Goal: Find specific page/section: Find specific page/section

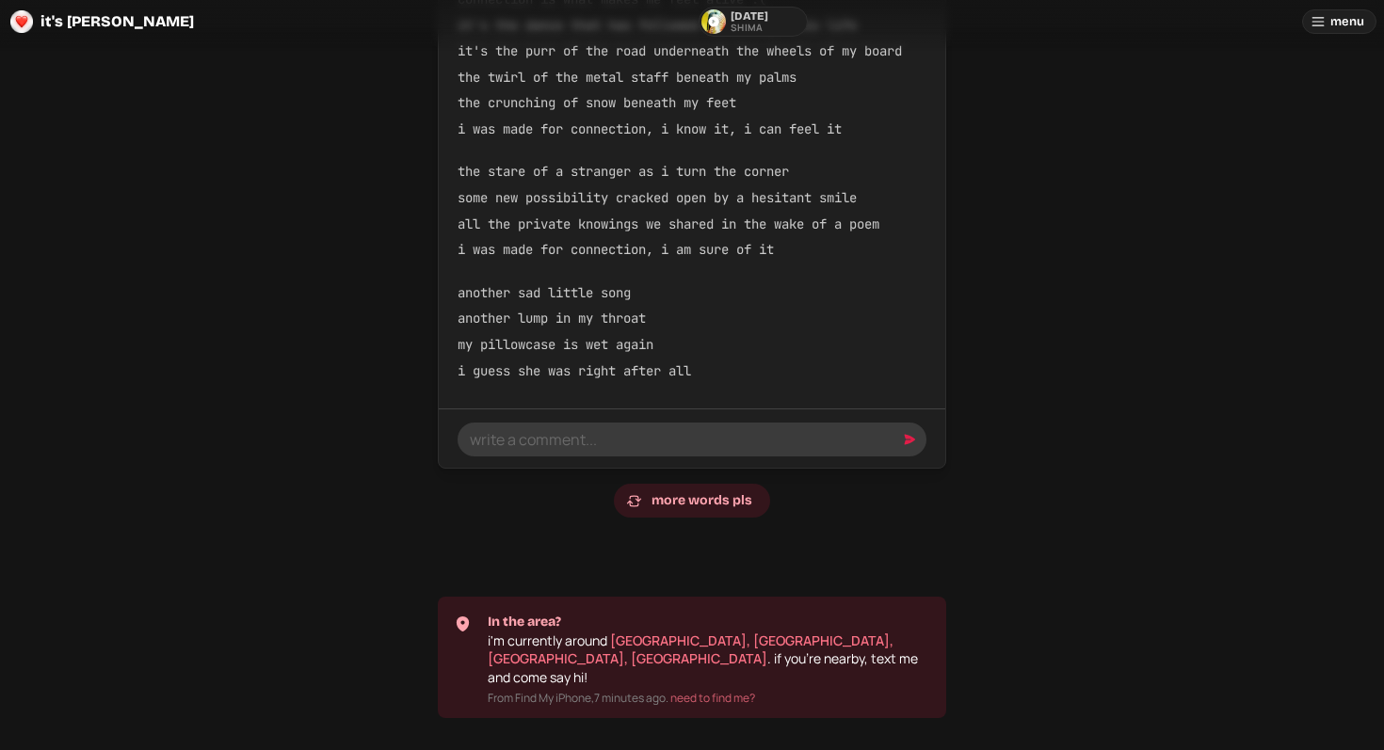
scroll to position [1008, 0]
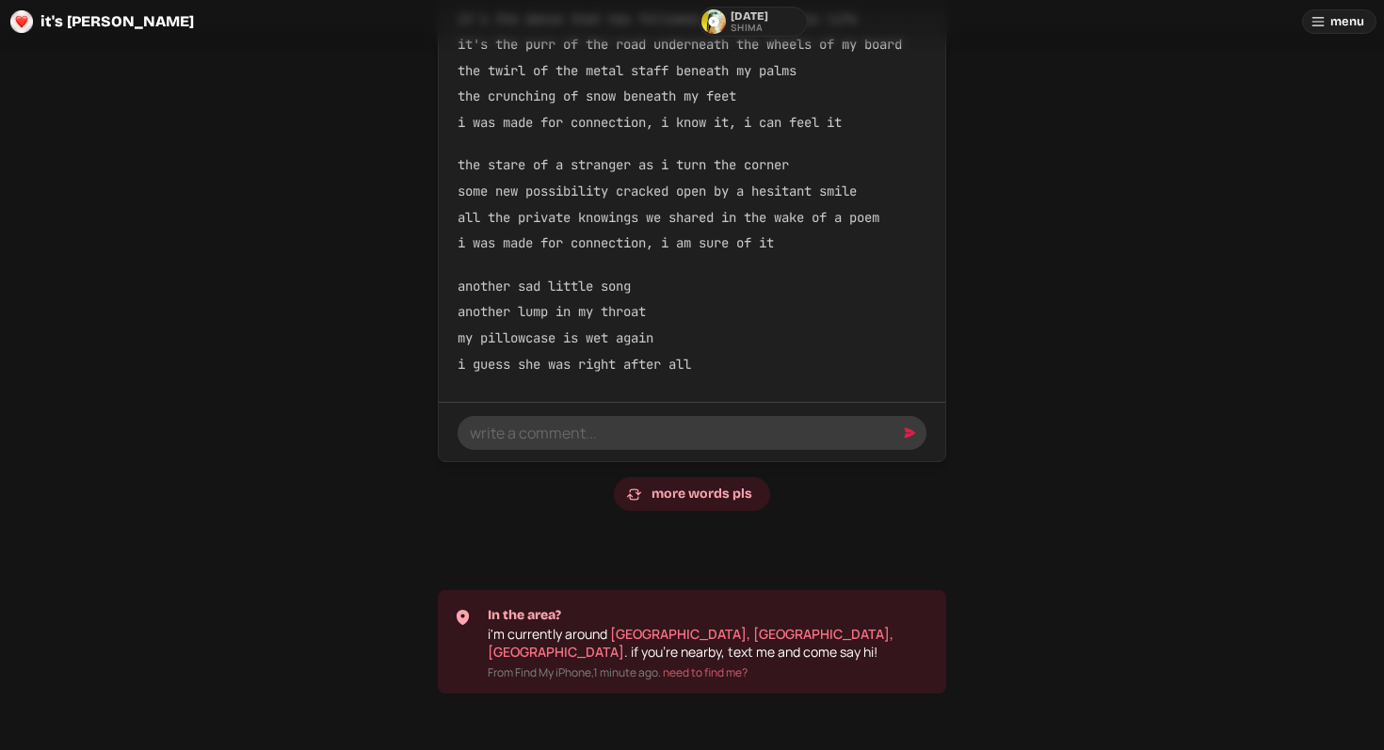
scroll to position [964, 0]
click at [700, 633] on link "[GEOGRAPHIC_DATA], [GEOGRAPHIC_DATA], [GEOGRAPHIC_DATA]" at bounding box center [691, 642] width 406 height 37
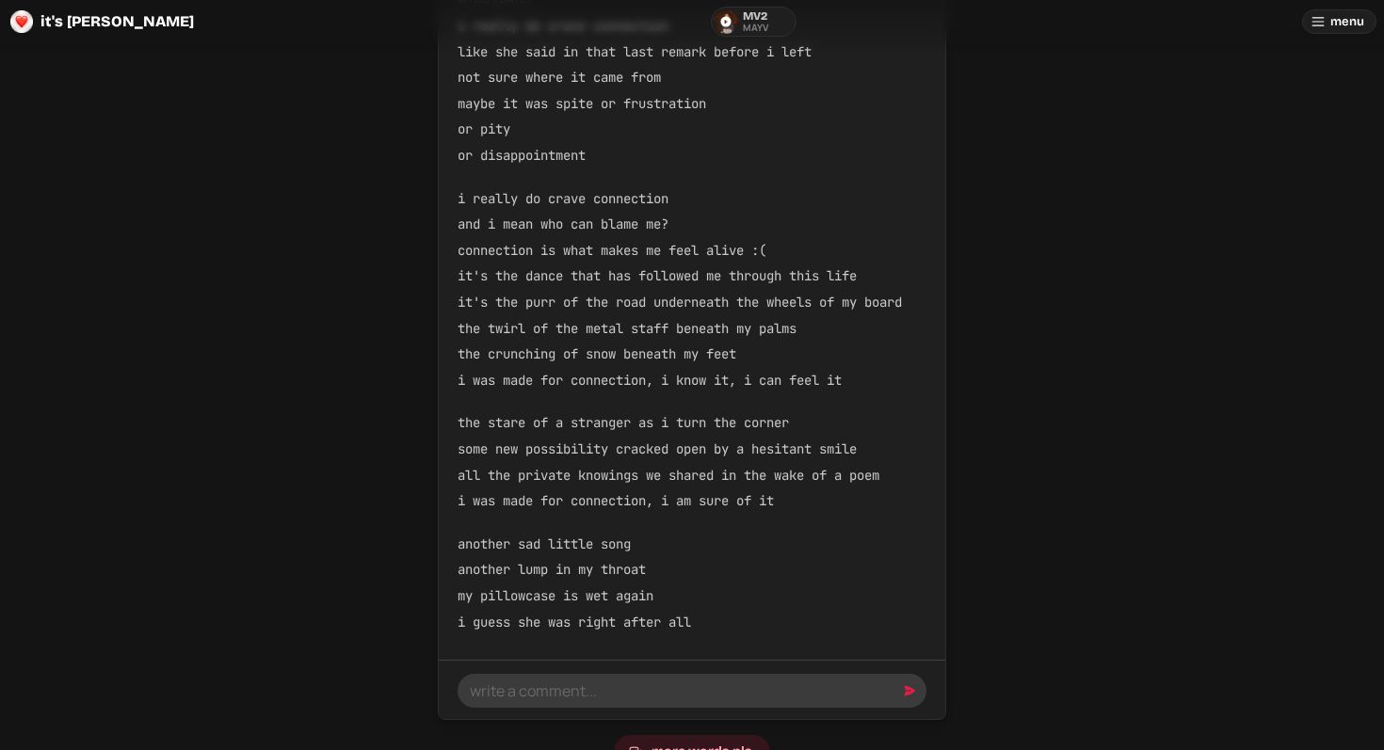
scroll to position [1008, 0]
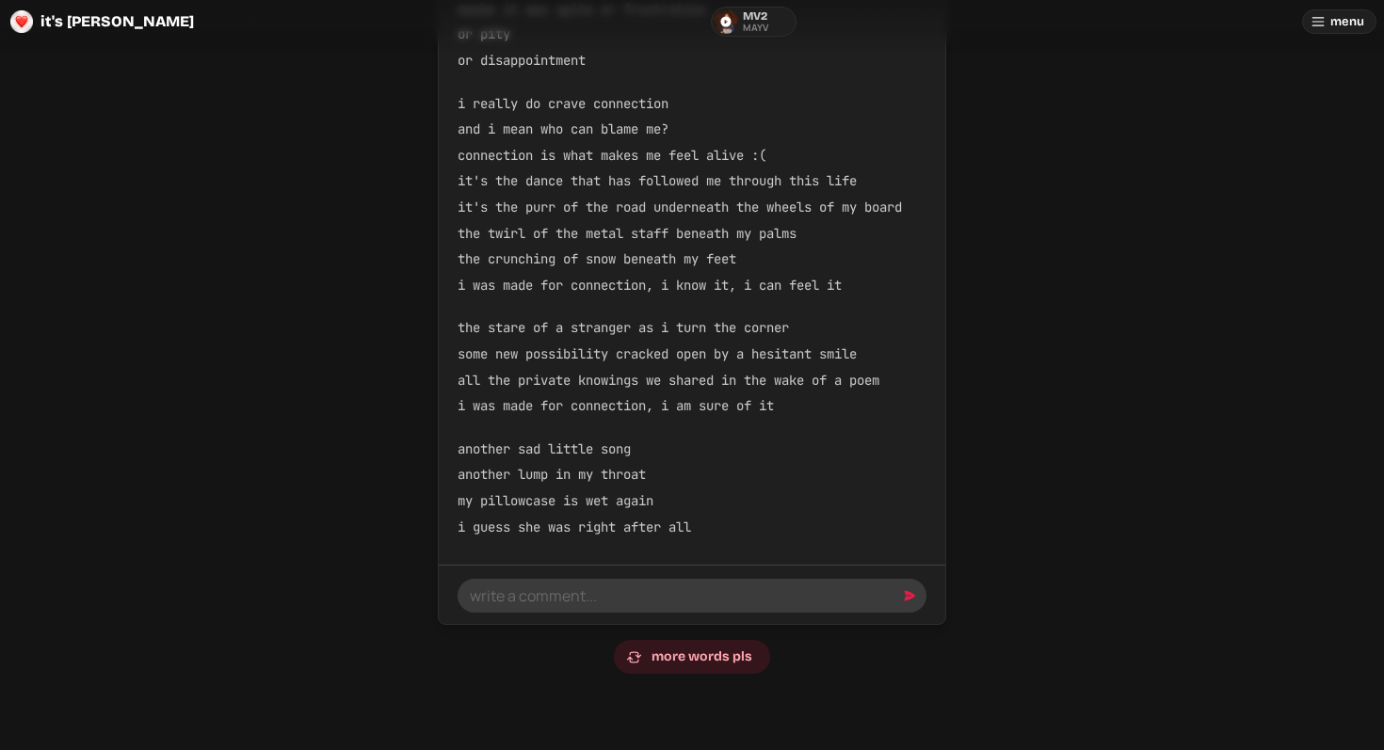
scroll to position [1008, 0]
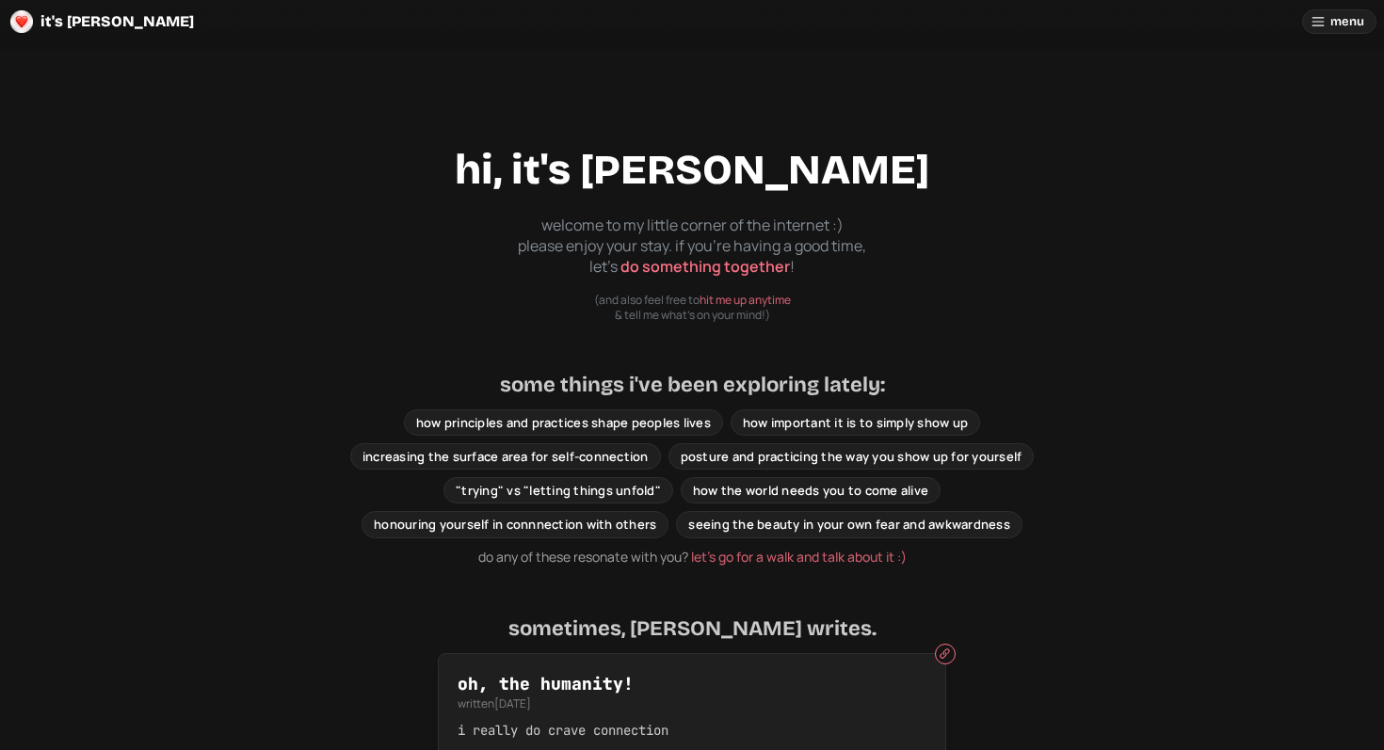
scroll to position [1008, 0]
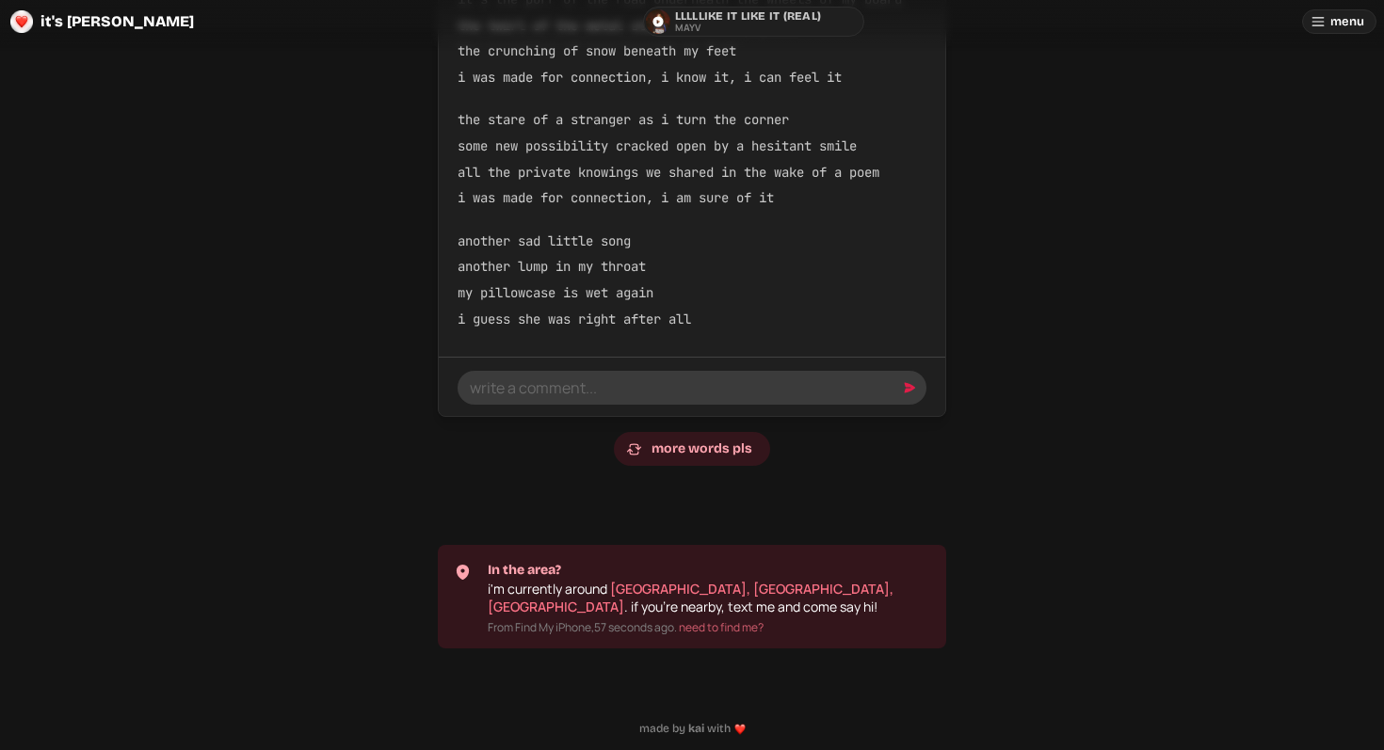
click at [763, 589] on link "[GEOGRAPHIC_DATA], [GEOGRAPHIC_DATA], [GEOGRAPHIC_DATA]" at bounding box center [691, 598] width 406 height 37
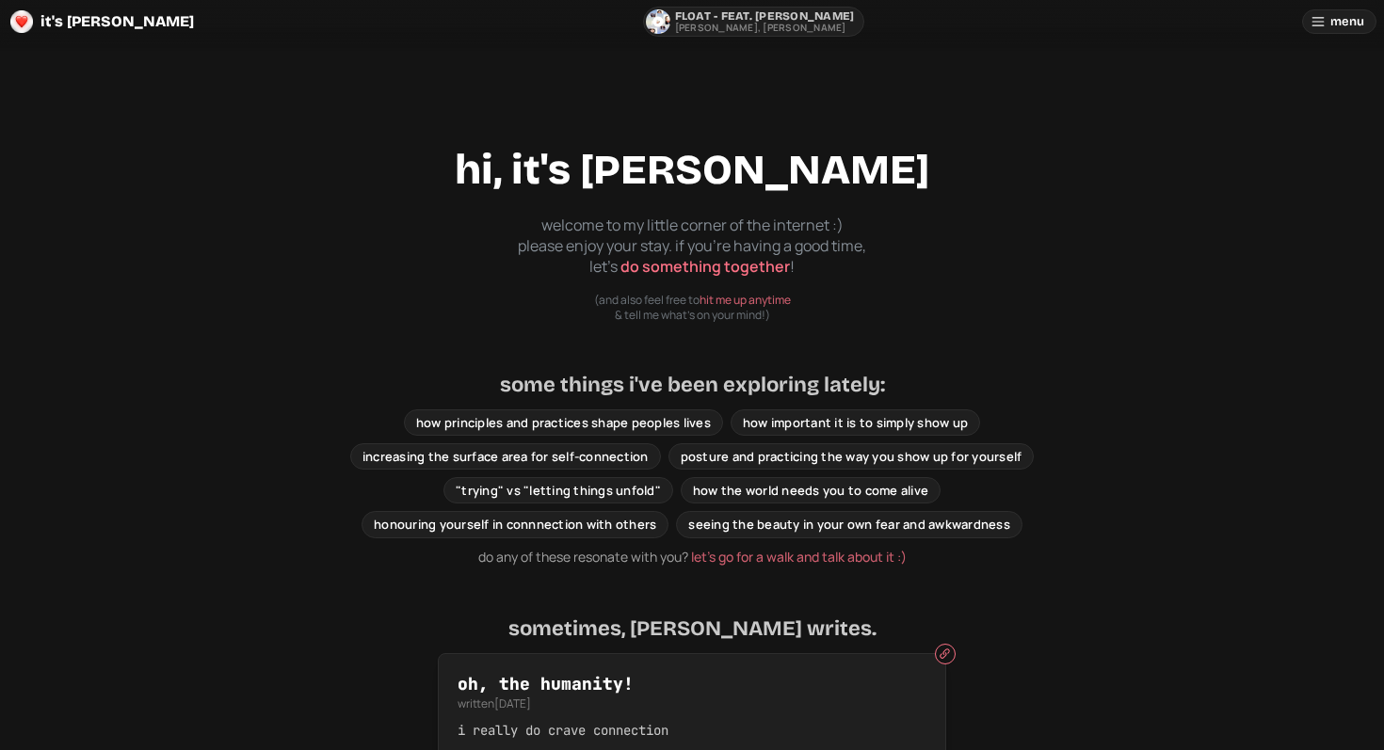
scroll to position [1008, 0]
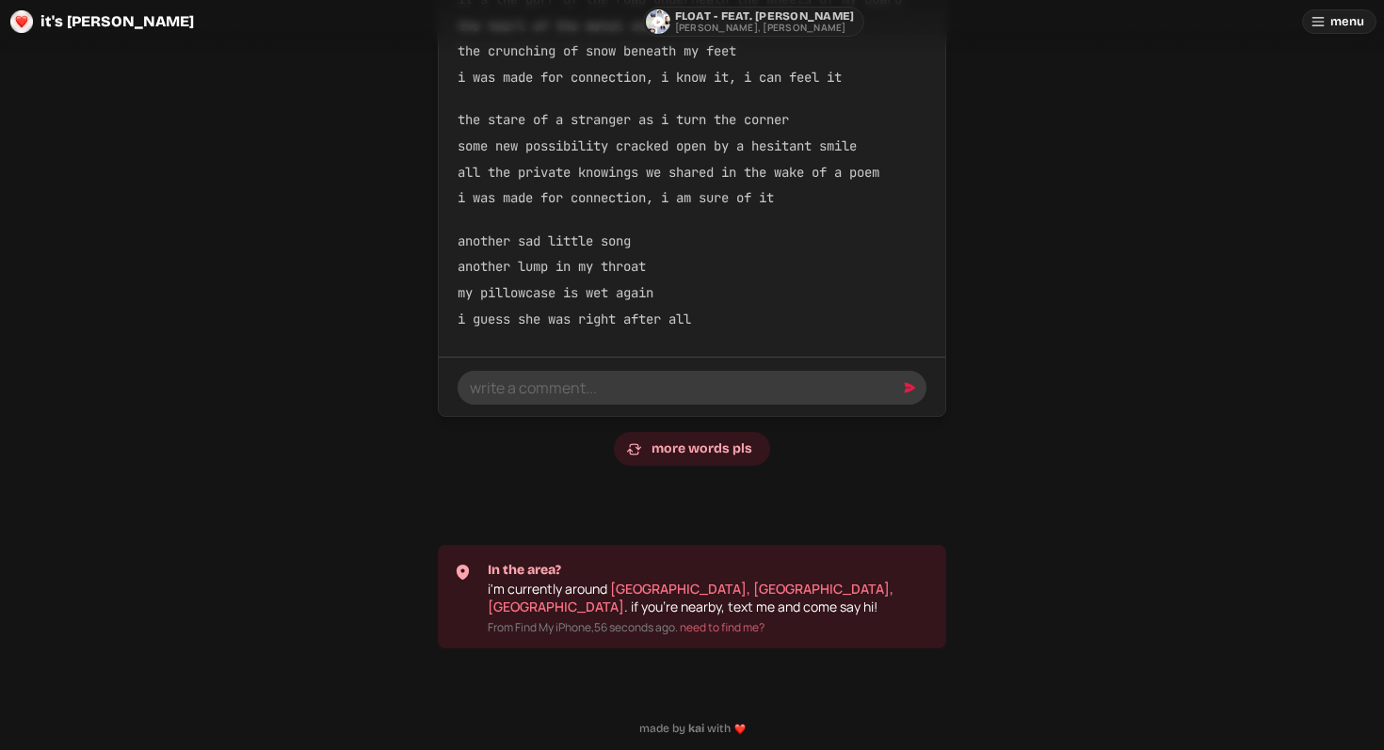
click at [706, 590] on link "[GEOGRAPHIC_DATA], [GEOGRAPHIC_DATA], [GEOGRAPHIC_DATA]" at bounding box center [691, 598] width 406 height 37
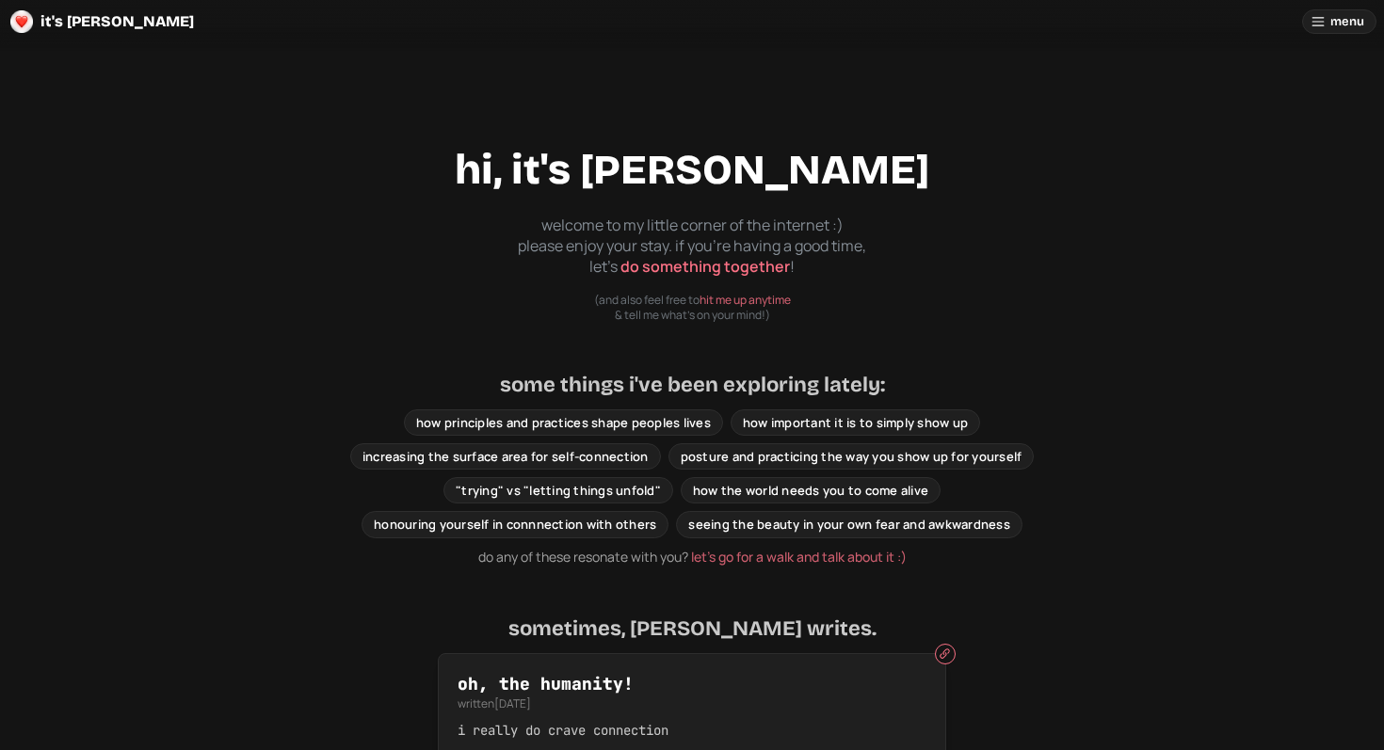
scroll to position [1008, 0]
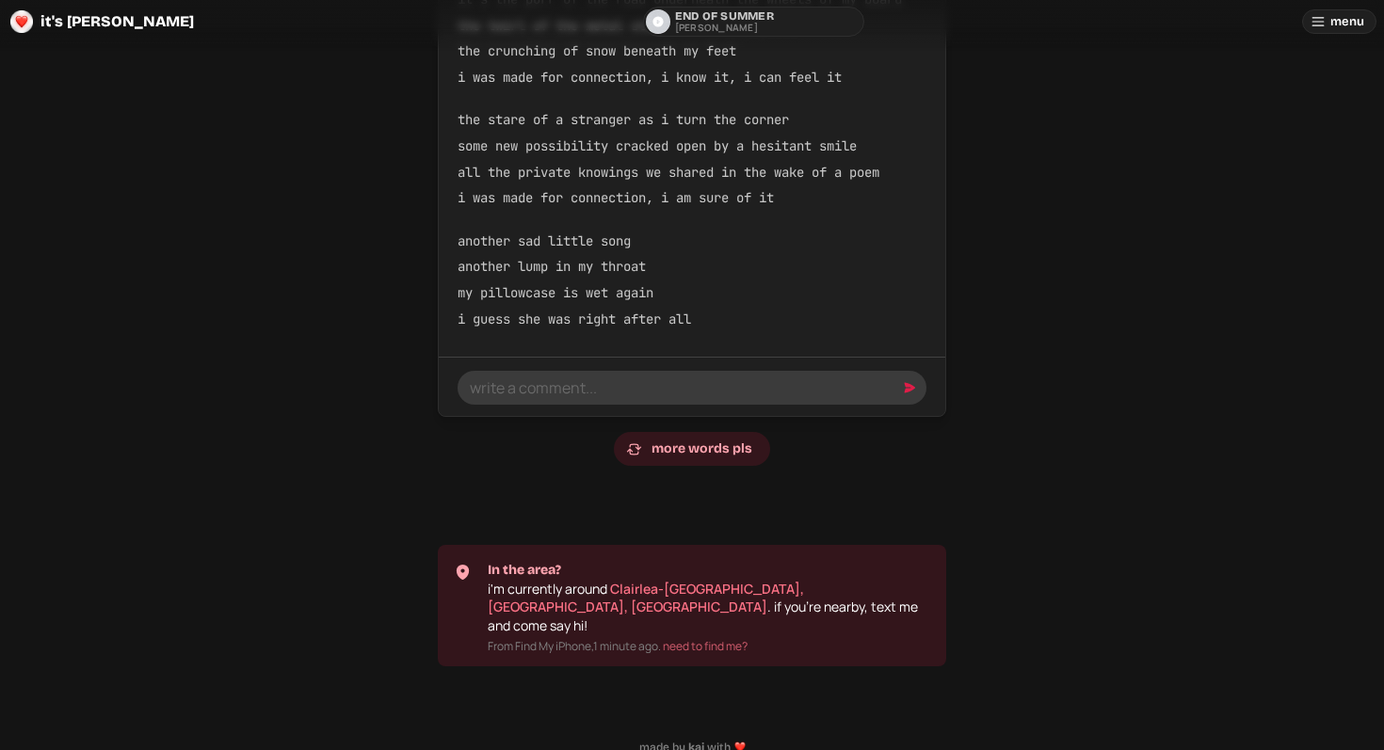
click at [735, 583] on link "Clairlea-[GEOGRAPHIC_DATA], [GEOGRAPHIC_DATA], [GEOGRAPHIC_DATA]" at bounding box center [646, 598] width 316 height 37
click at [675, 23] on p "[PERSON_NAME]" at bounding box center [716, 28] width 83 height 10
